Goal: Task Accomplishment & Management: Complete application form

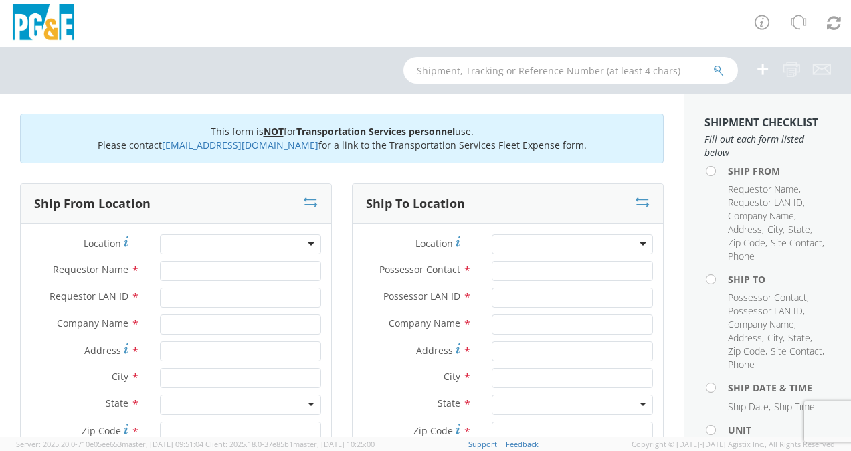
click at [308, 242] on div at bounding box center [240, 244] width 161 height 20
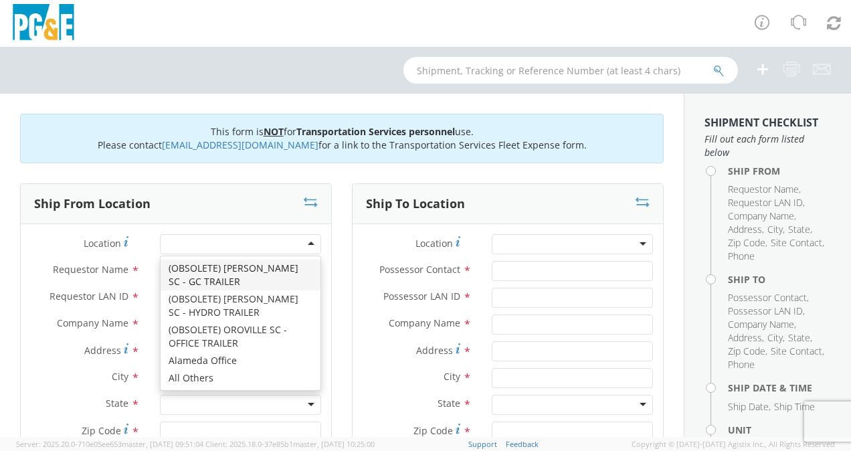
click at [306, 240] on div at bounding box center [240, 244] width 161 height 20
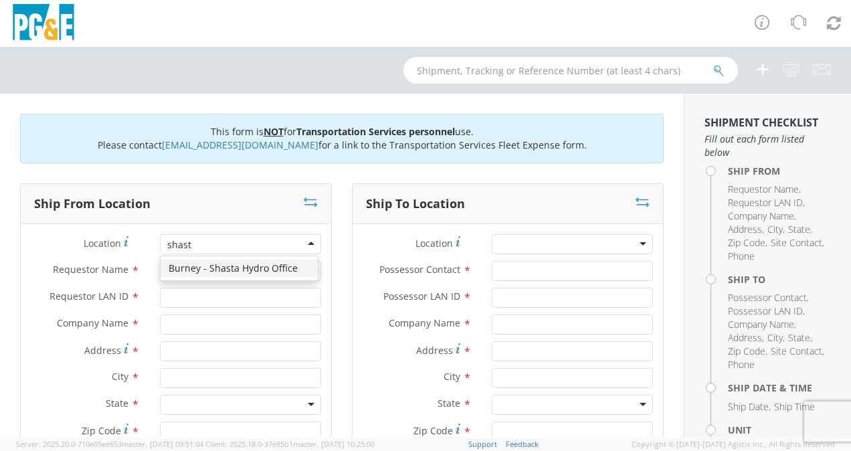
type input "shasta"
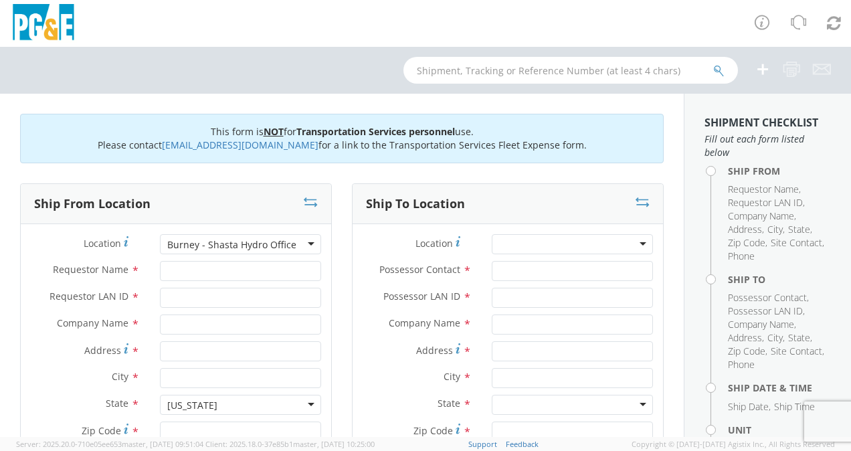
type input "PG&E"
type input "[STREET_ADDRESS]"
type input "[PERSON_NAME]"
type input "96013"
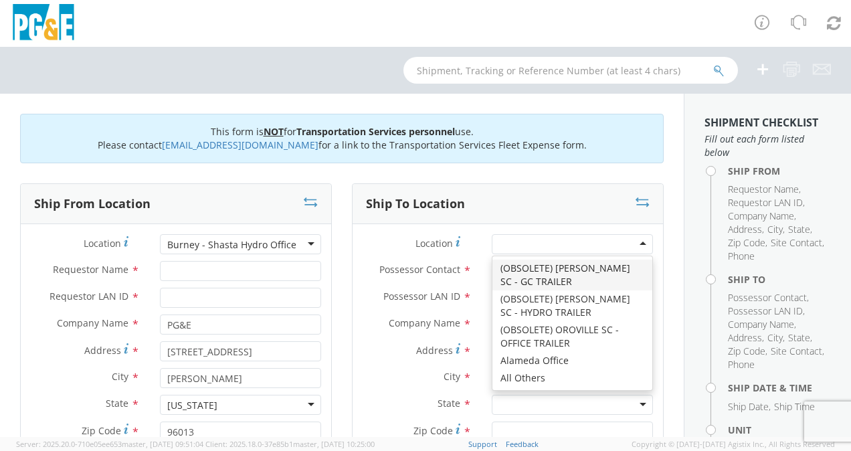
click at [635, 243] on div at bounding box center [572, 244] width 161 height 20
type input "PG&E"
type input "[STREET_ADDRESS]"
type input "[GEOGRAPHIC_DATA]"
type input "94403"
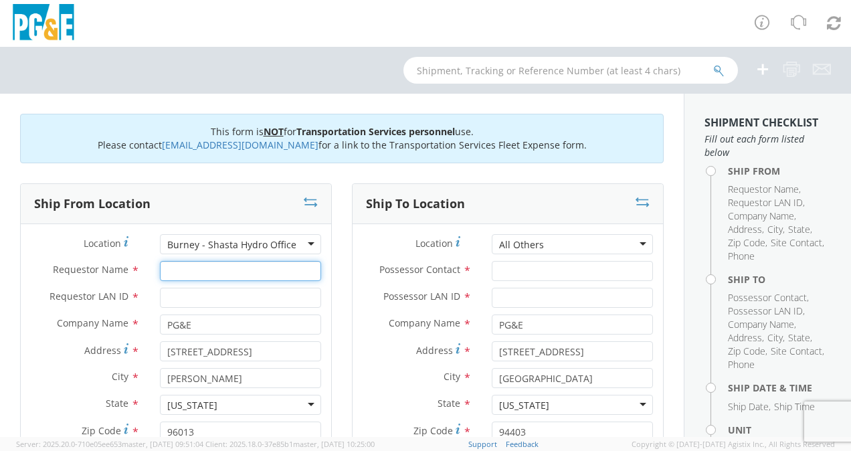
click at [165, 269] on input "Requestor Name *" at bounding box center [240, 271] width 161 height 20
type input "[PERSON_NAME]"
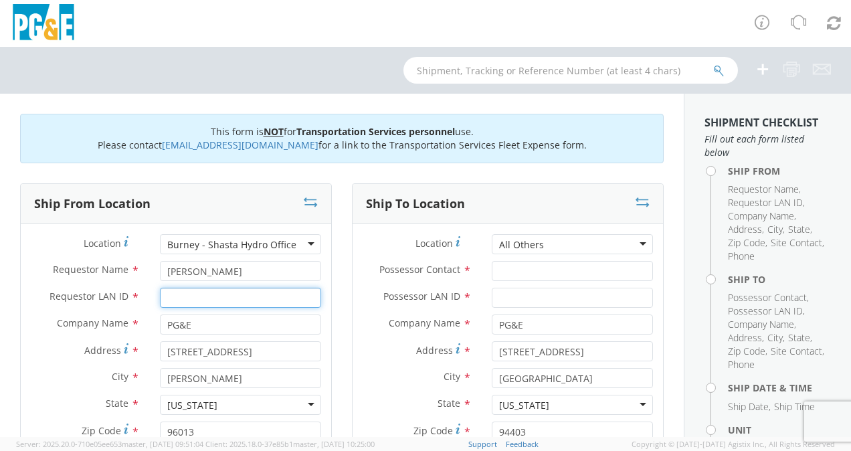
click at [169, 296] on input "Requestor LAN ID *" at bounding box center [240, 298] width 161 height 20
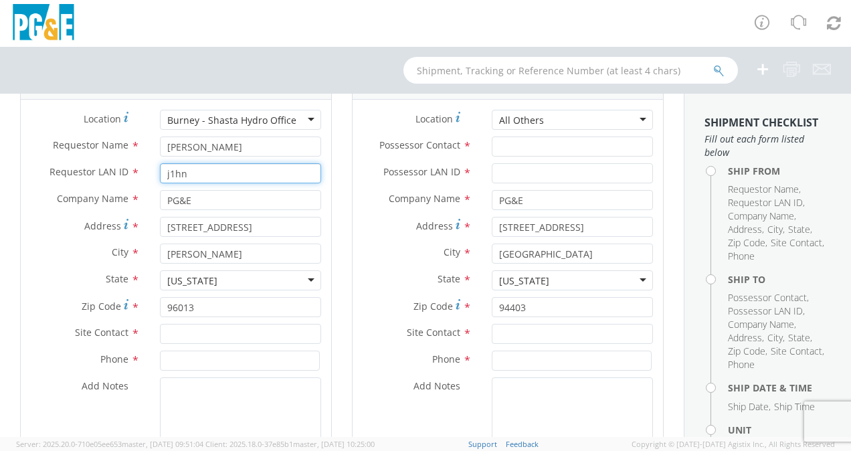
scroll to position [130, 0]
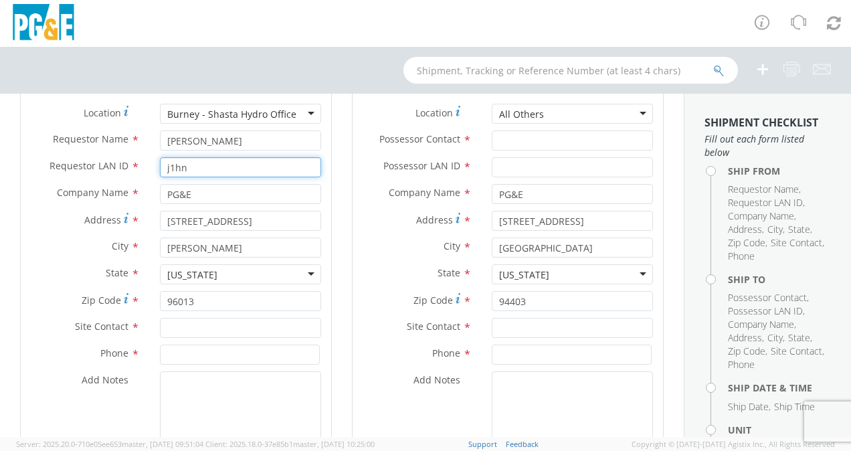
type input "j1hn"
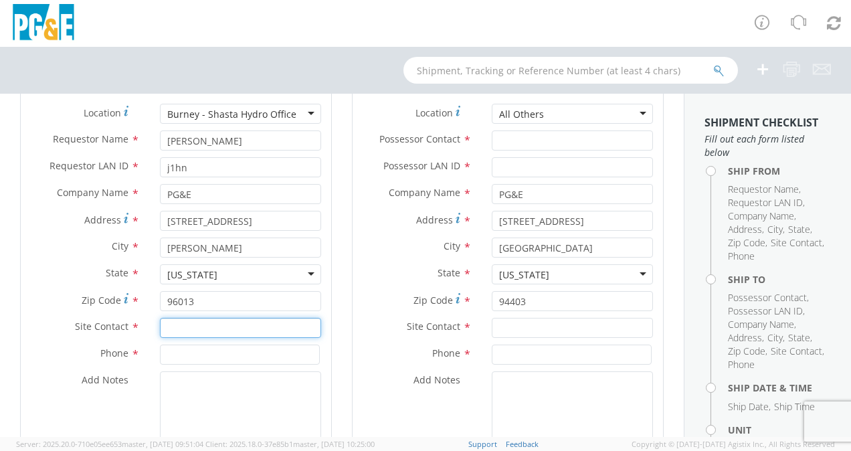
click at [171, 328] on input "text" at bounding box center [240, 328] width 161 height 20
type input "[PERSON_NAME]"
click at [172, 350] on input at bounding box center [240, 354] width 160 height 20
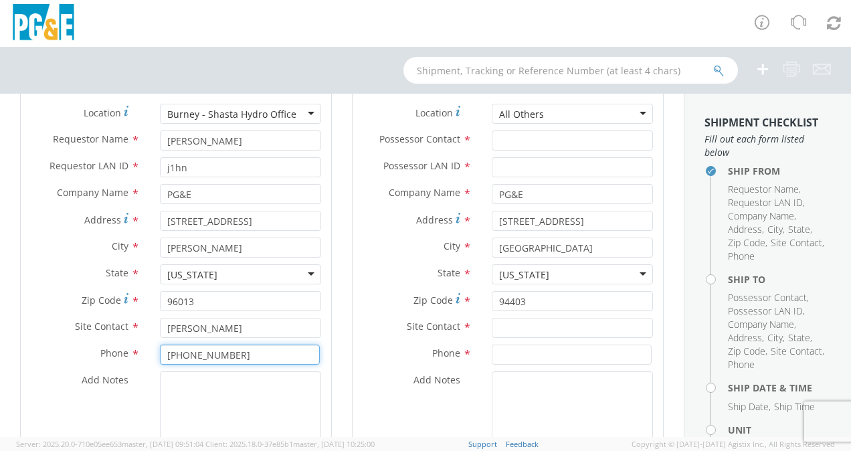
type input "[PHONE_NUMBER]"
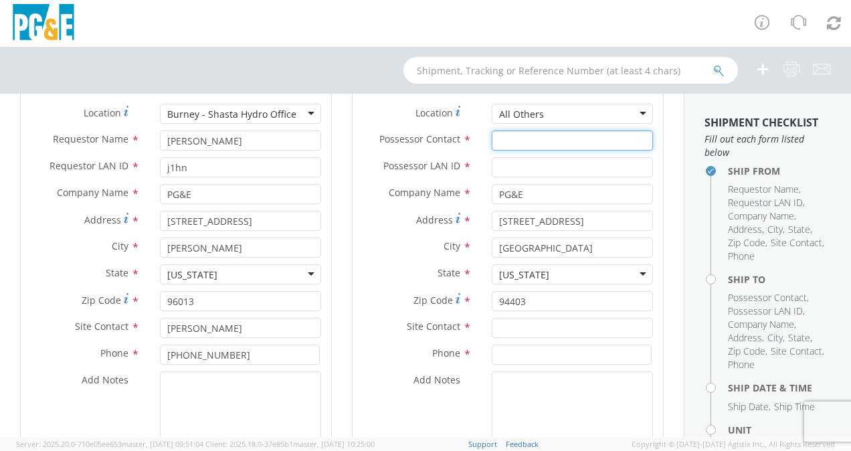
click at [503, 137] on input "Possessor Contact *" at bounding box center [572, 140] width 161 height 20
type input "[PERSON_NAME]"
click at [504, 160] on input "Possessor LAN ID *" at bounding box center [572, 167] width 161 height 20
type input "j1hn"
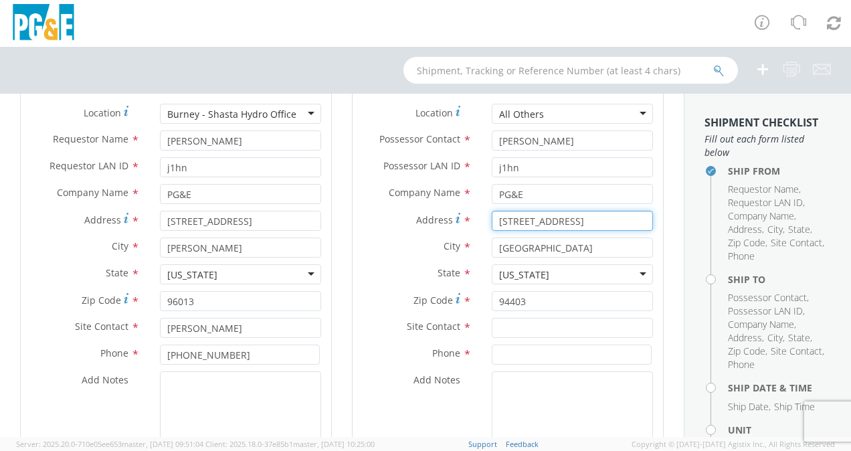
click at [546, 217] on input "[STREET_ADDRESS]" at bounding box center [572, 221] width 161 height 20
type input "123 Main S"
type input "1"
type input "Hat 2 Rd"
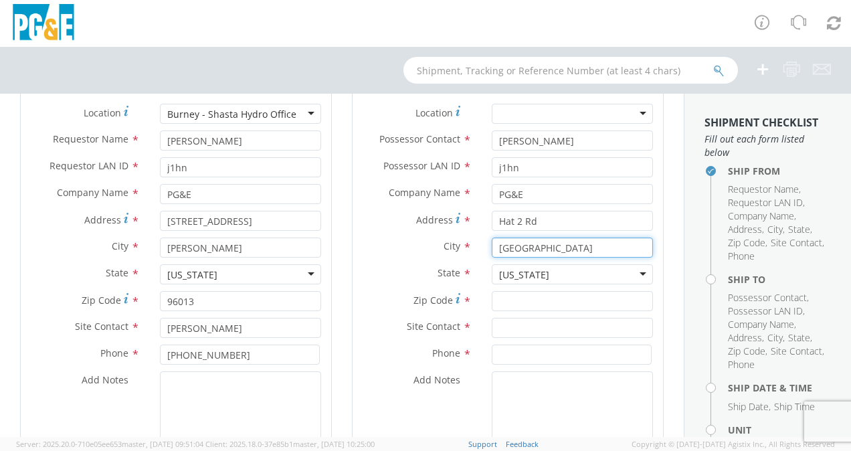
click at [542, 246] on input "[GEOGRAPHIC_DATA]" at bounding box center [572, 247] width 161 height 20
type input "S"
type input "[PERSON_NAME]"
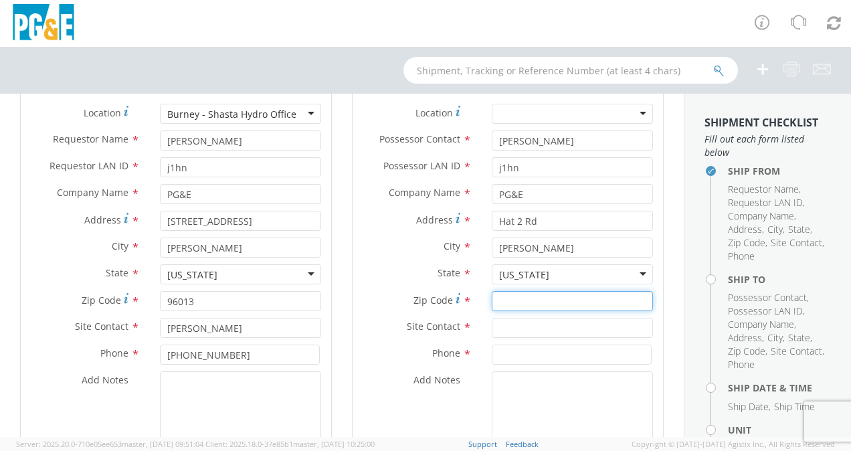
click at [500, 302] on input "Zip Code *" at bounding box center [572, 301] width 161 height 20
type input "96016"
click at [503, 327] on input "text" at bounding box center [572, 328] width 161 height 20
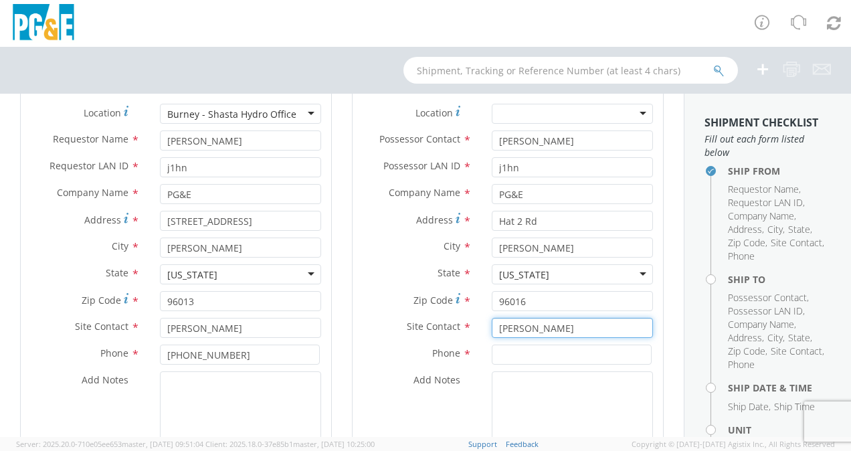
type input "[PERSON_NAME]"
click at [502, 354] on input at bounding box center [572, 354] width 160 height 20
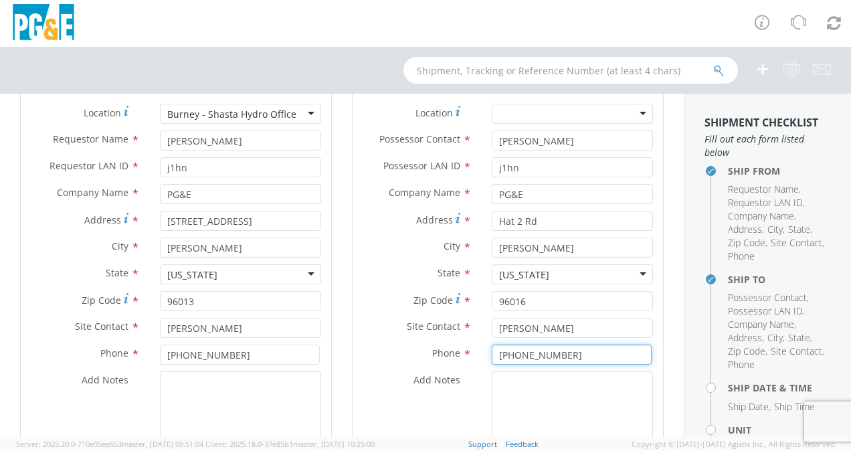
type input "[PHONE_NUMBER]"
click at [496, 378] on textarea "Add Notes *" at bounding box center [572, 416] width 161 height 91
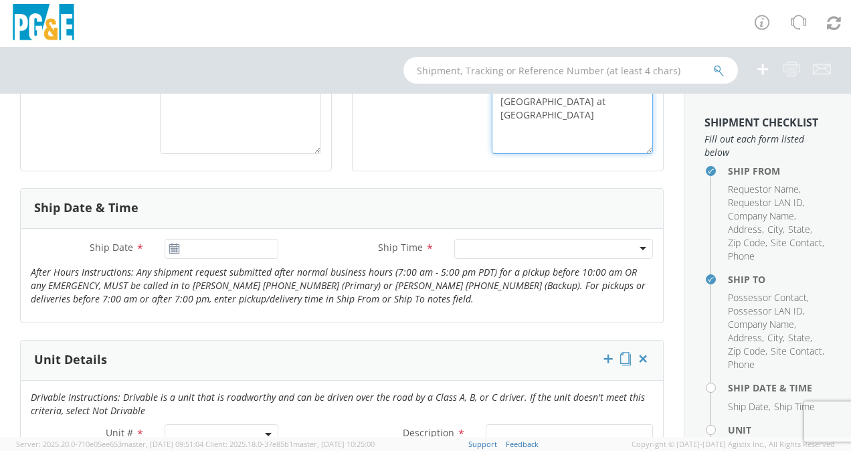
scroll to position [449, 0]
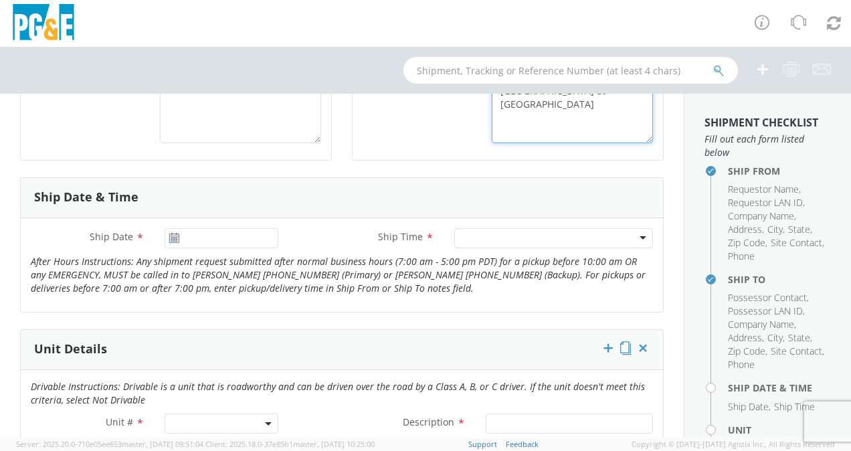
type textarea "please deliver to the spoil pile area outside the [GEOGRAPHIC_DATA] at [GEOGRAP…"
type input "[DATE]"
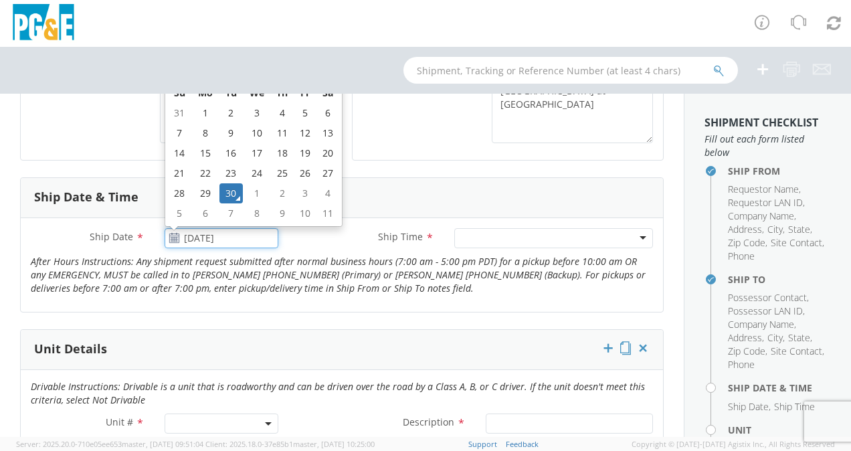
click at [223, 233] on input "[DATE]" at bounding box center [222, 238] width 114 height 20
drag, startPoint x: 223, startPoint y: 233, endPoint x: 233, endPoint y: 192, distance: 42.7
click at [233, 228] on div "[DATE] [DATE] Su Mo Tu We Th Fr Sa 31 1 2 3 4 5 6 7 8 9 10 11 12 13 14 15 16 17…" at bounding box center [222, 238] width 114 height 20
click at [233, 192] on td "30" at bounding box center [230, 193] width 23 height 20
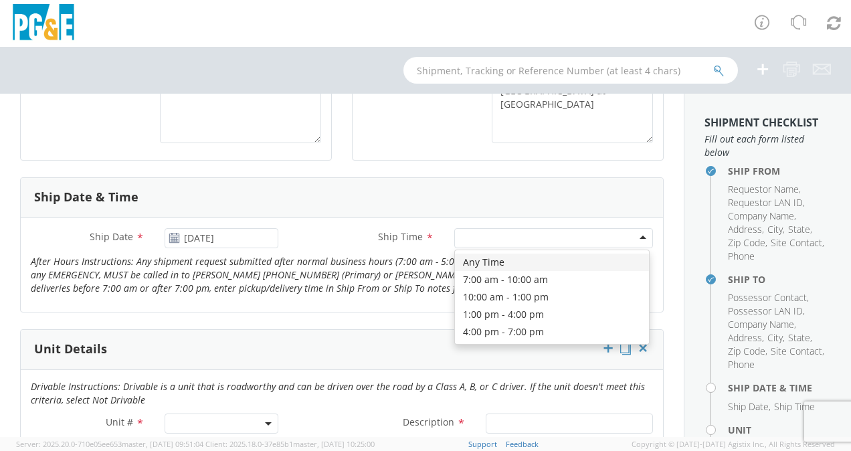
click at [631, 236] on div at bounding box center [553, 238] width 199 height 20
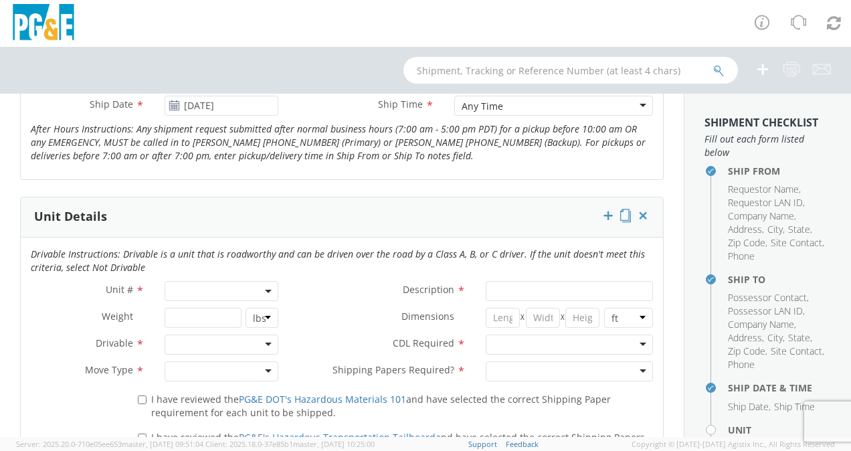
scroll to position [657, 0]
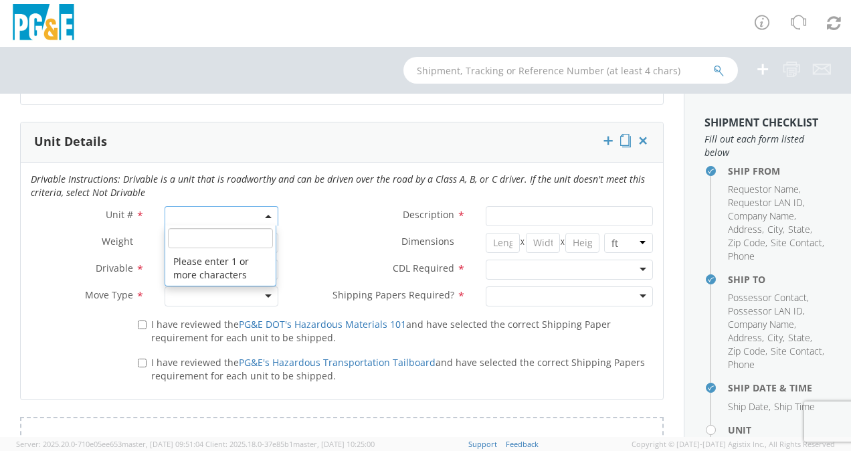
click at [265, 215] on b at bounding box center [268, 216] width 7 height 3
click at [183, 239] on input "search" at bounding box center [220, 238] width 105 height 20
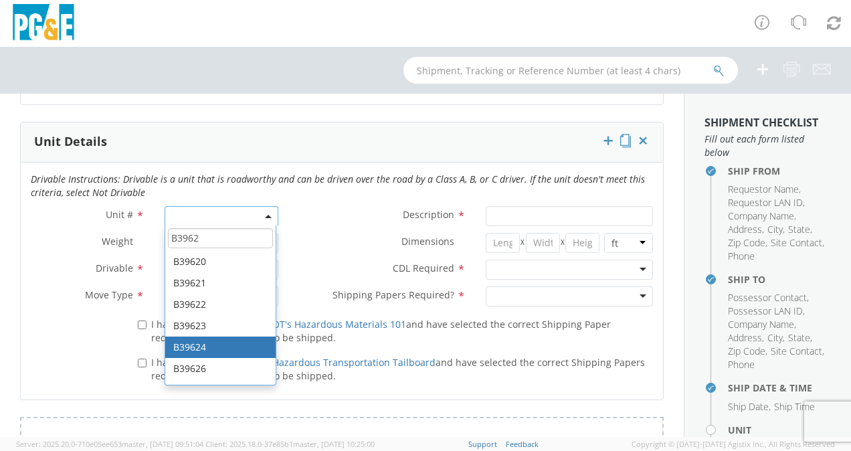
scroll to position [27, 0]
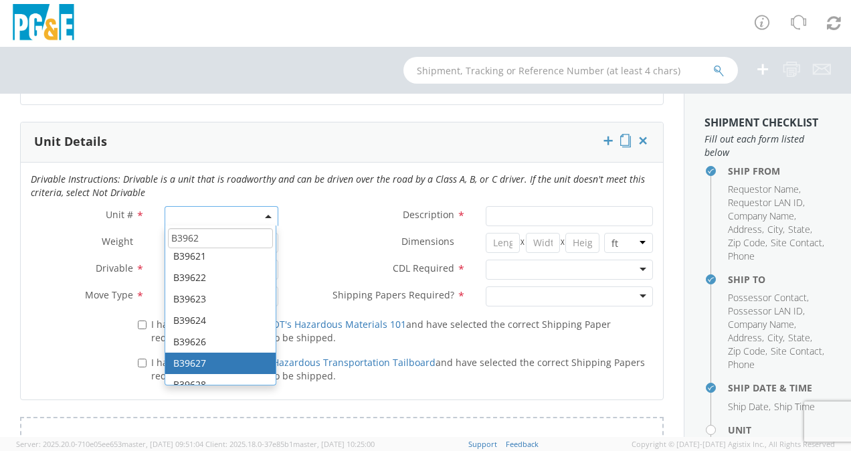
type input "B3962"
type input "EXCAVATOR; BACKHOE: 45001 >"
select select "B39627"
select select "? object:null ?"
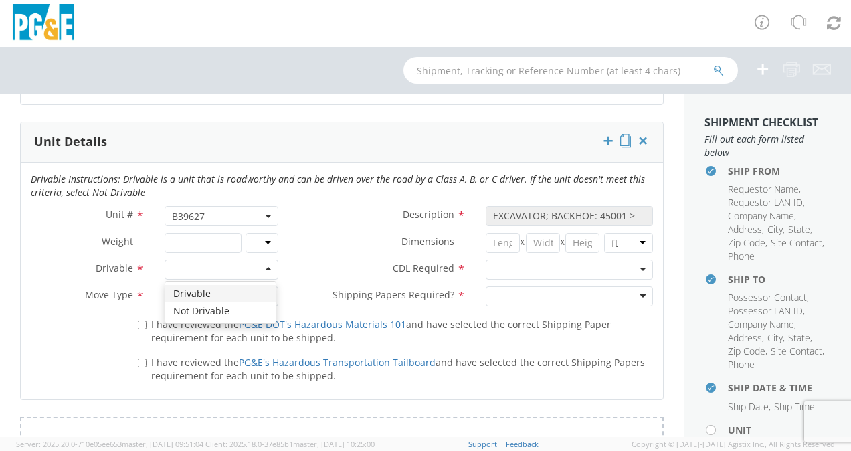
click at [265, 269] on div at bounding box center [222, 269] width 114 height 20
click at [264, 293] on div at bounding box center [222, 296] width 114 height 20
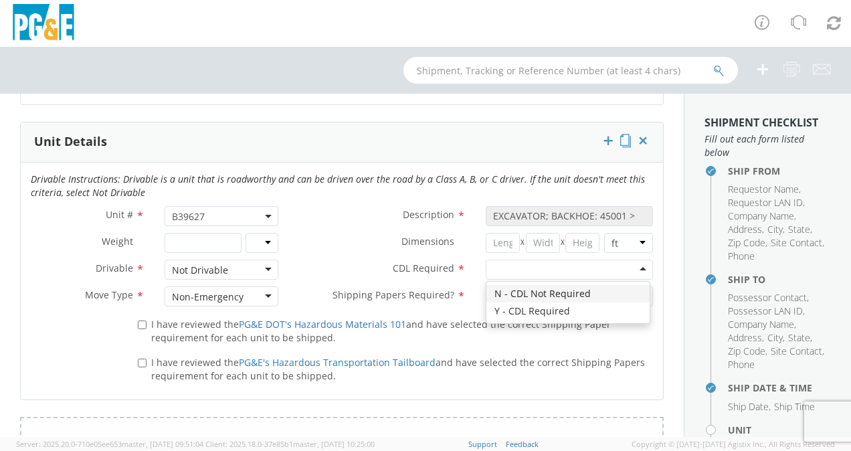
click at [634, 267] on div at bounding box center [568, 269] width 167 height 20
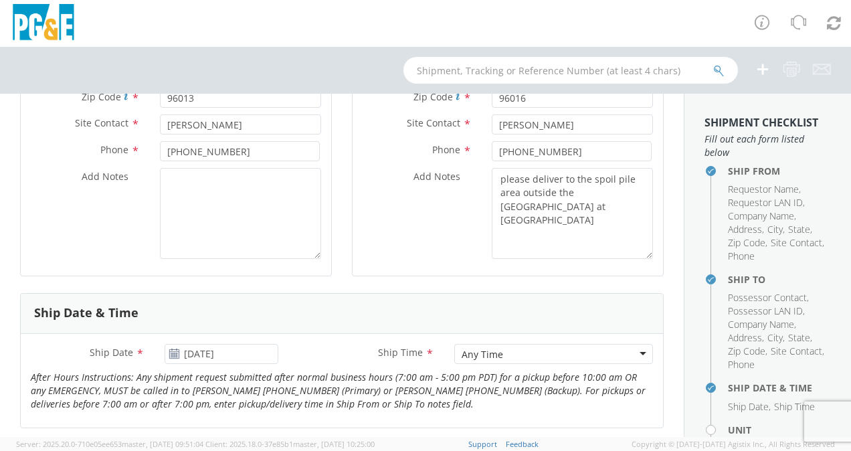
scroll to position [320, 0]
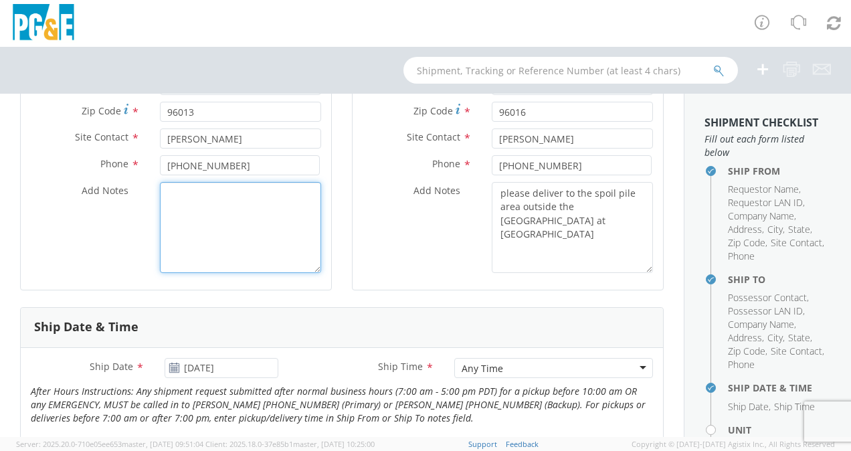
click at [182, 193] on textarea "Add Notes *" at bounding box center [240, 227] width 161 height 91
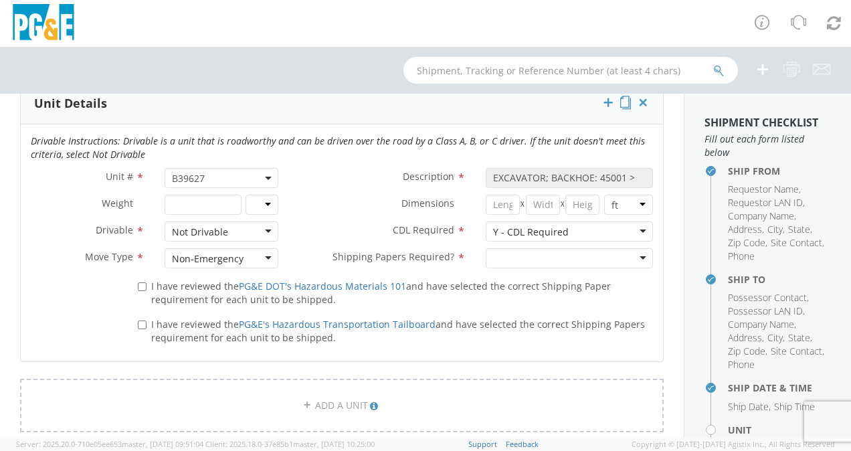
scroll to position [697, 0]
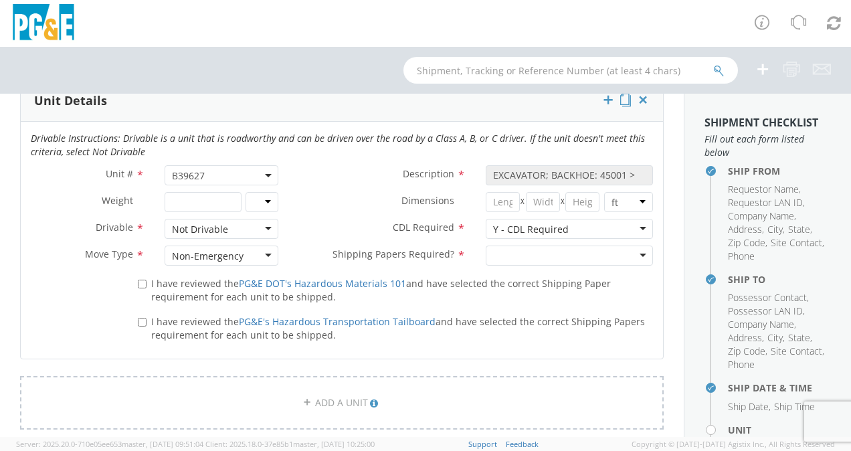
type textarea "Please call [PERSON_NAME] Transportation. They are familiar with this location …"
click at [635, 251] on div at bounding box center [568, 255] width 167 height 20
click at [142, 281] on input "I have reviewed the PG&E DOT's Hazardous Materials 101 and have selected the co…" at bounding box center [142, 284] width 9 height 9
checkbox input "true"
click at [143, 322] on input "I have reviewed the PG&E's Hazardous Transportation Tailboard and have selected…" at bounding box center [142, 322] width 9 height 9
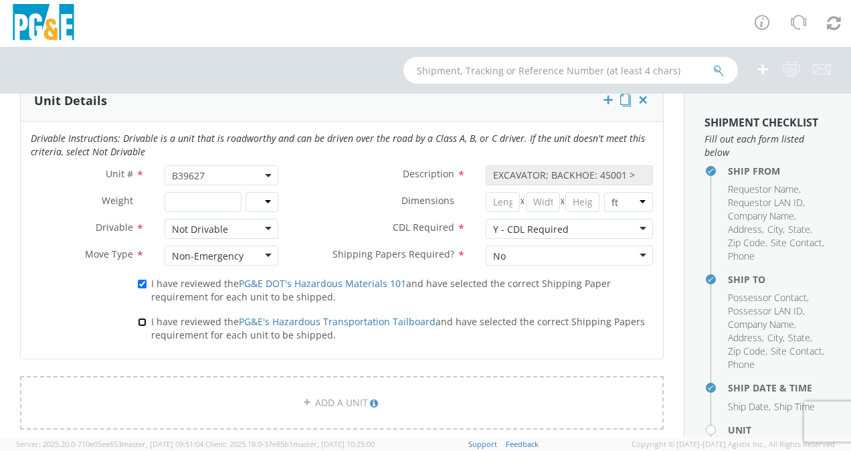
checkbox input "true"
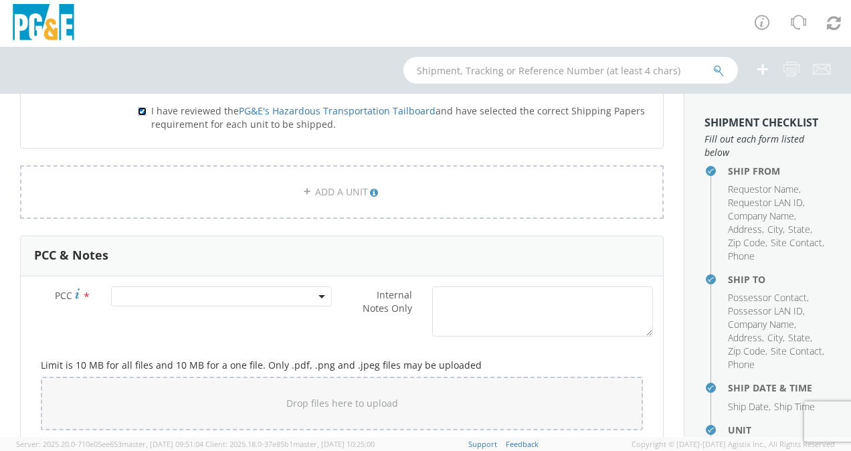
scroll to position [910, 0]
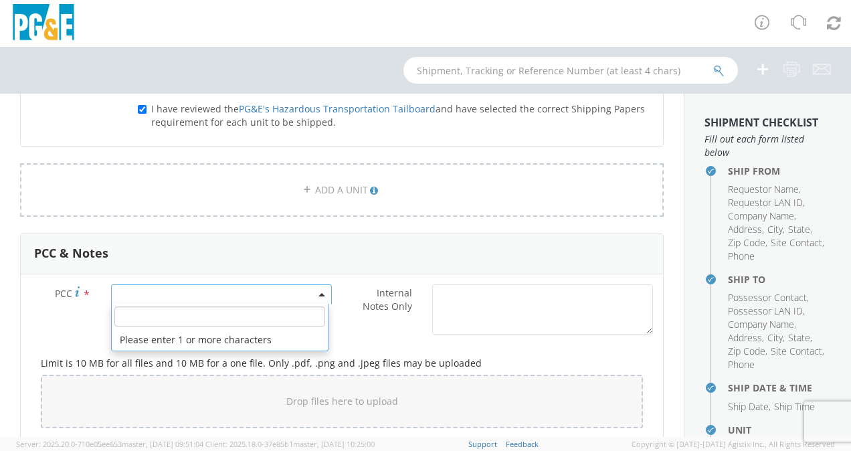
click at [157, 296] on span at bounding box center [221, 294] width 221 height 20
click at [148, 314] on input "number" at bounding box center [219, 316] width 211 height 20
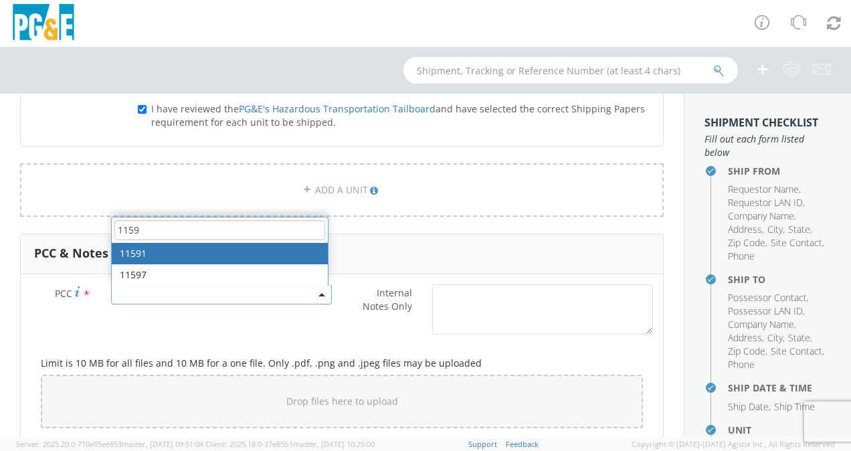
type input "1159"
select select "11591"
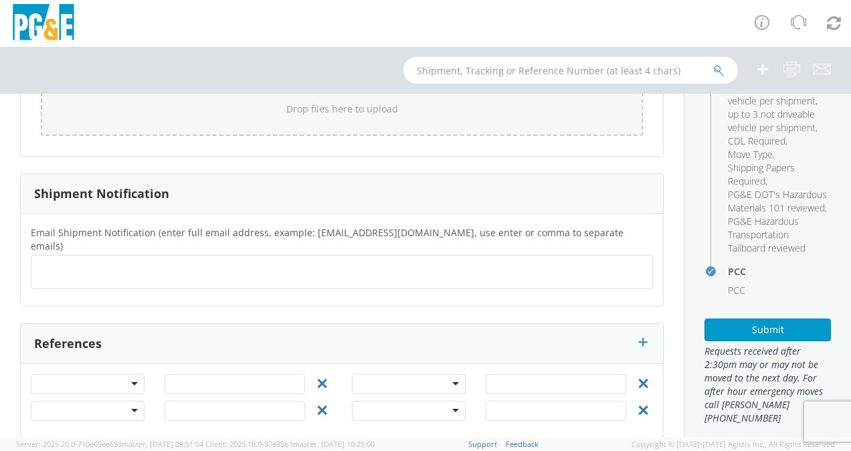
scroll to position [414, 0]
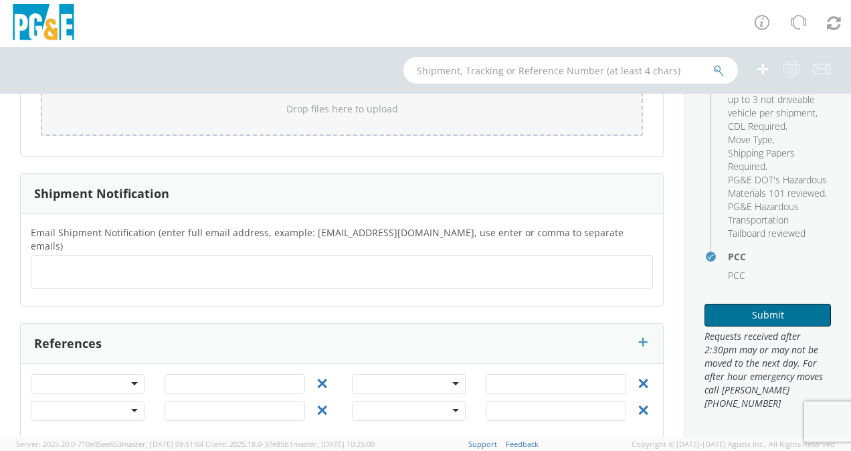
click at [761, 320] on button "Submit" at bounding box center [767, 315] width 126 height 23
